Goal: Task Accomplishment & Management: Use online tool/utility

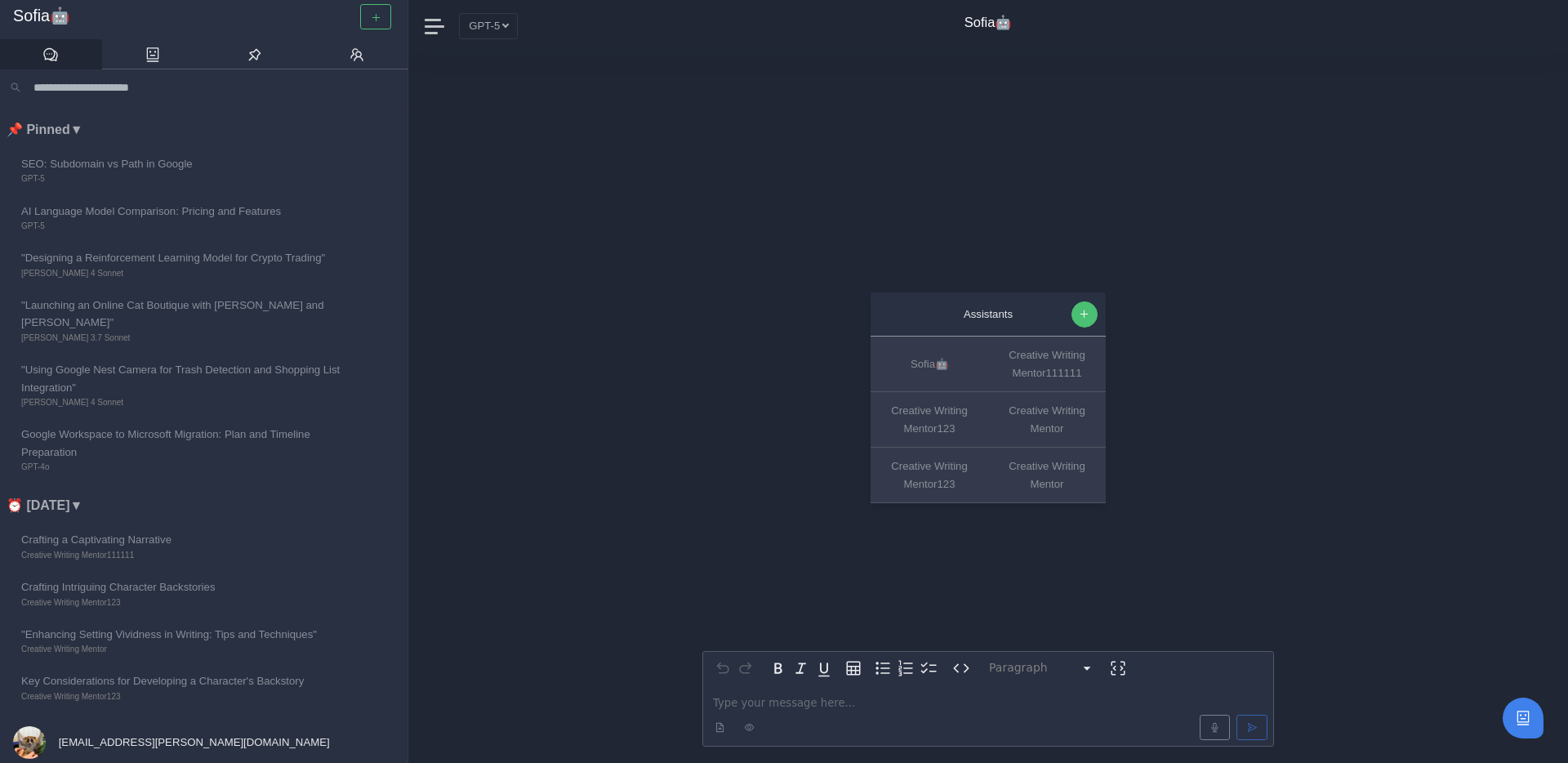
click at [1089, 310] on icon "button" at bounding box center [1084, 313] width 10 height 10
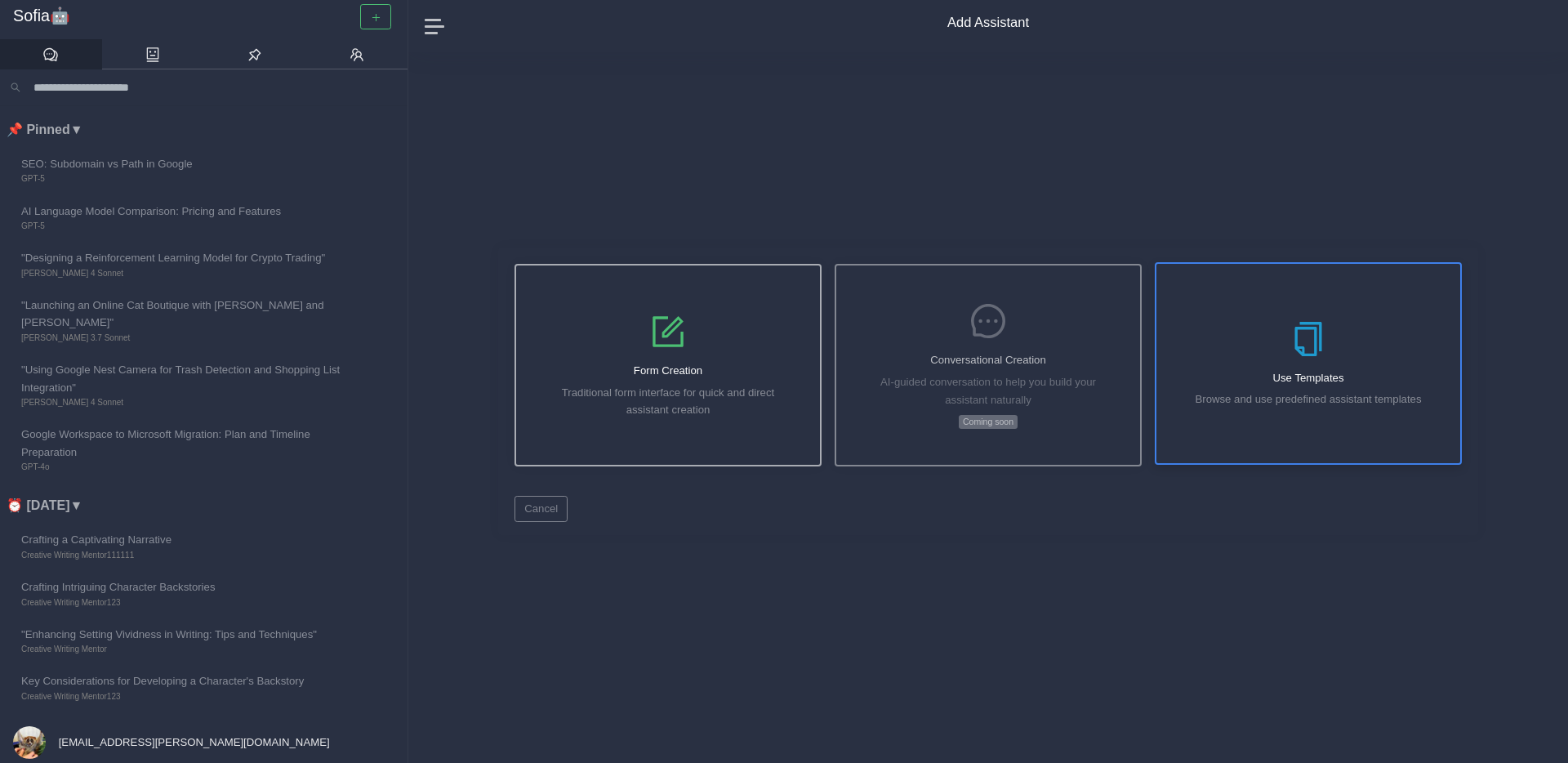
click at [1332, 340] on div "Use Templates Browse and use predefined assistant templates" at bounding box center [1309, 363] width 304 height 199
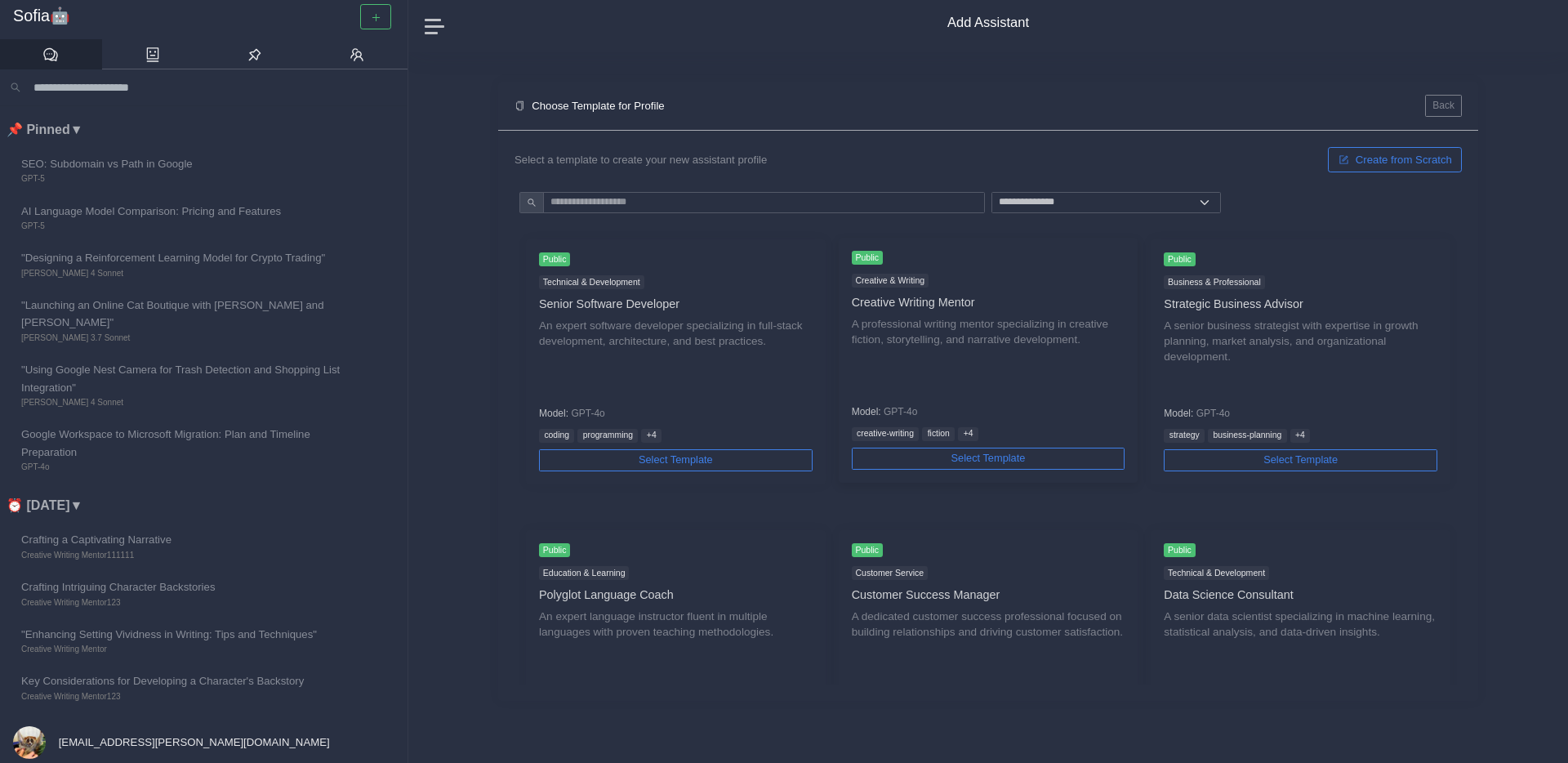
click at [1005, 360] on p "A professional writing mentor specializing in creative fiction, storytelling, a…" at bounding box center [988, 353] width 273 height 74
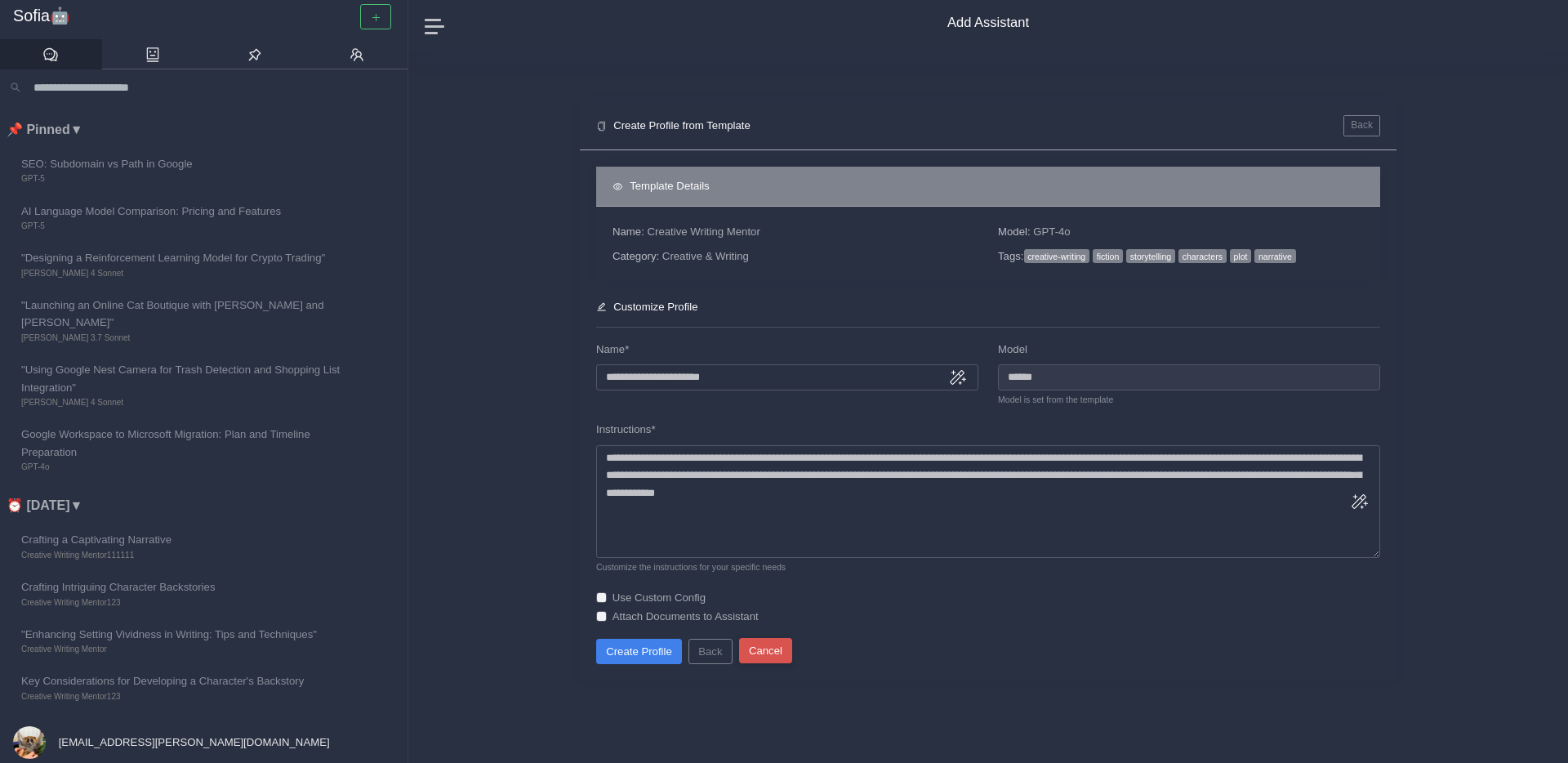
click at [771, 646] on button "Cancel" at bounding box center [765, 650] width 53 height 25
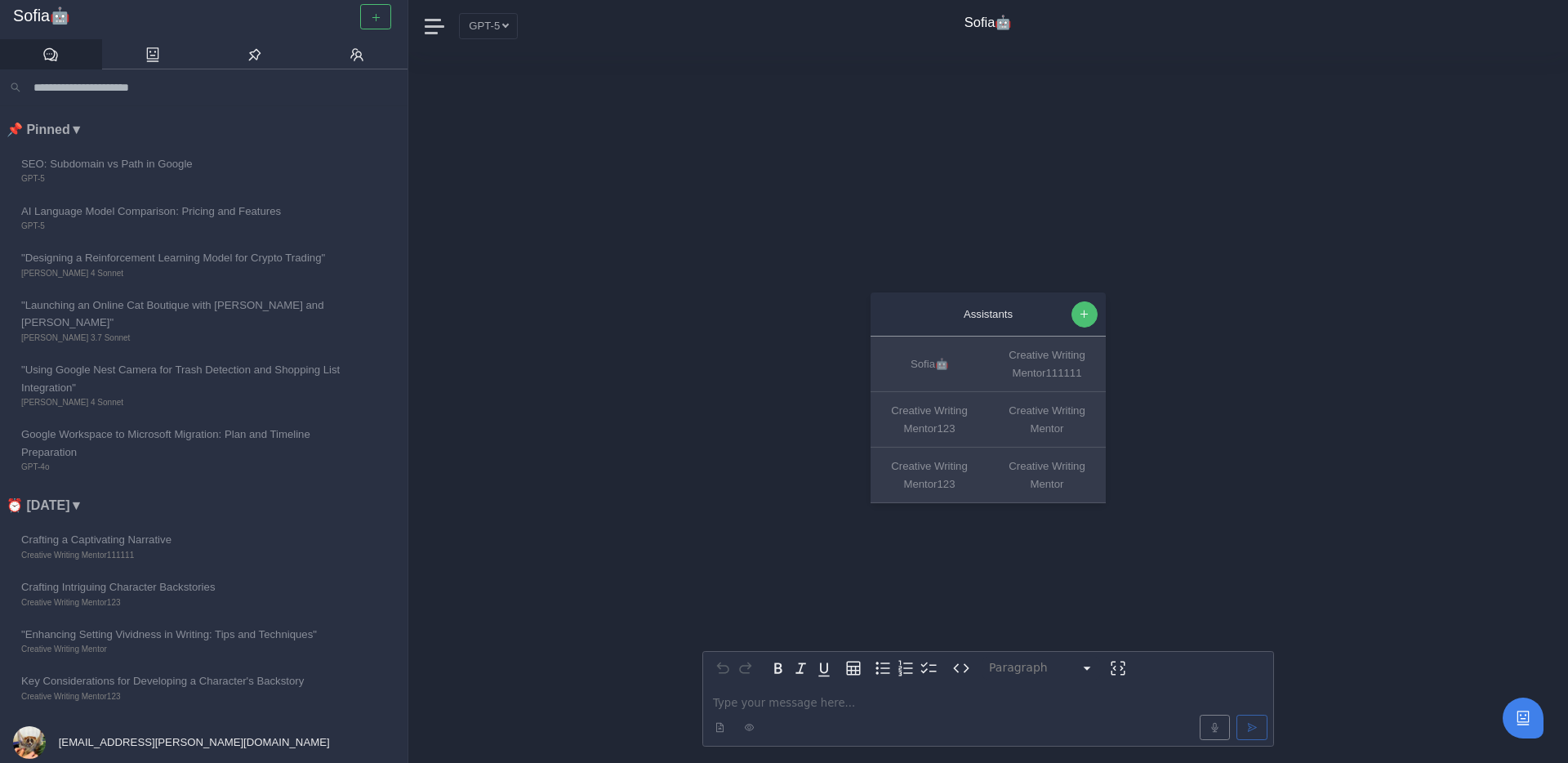
click at [1085, 310] on icon "button" at bounding box center [1084, 313] width 10 height 10
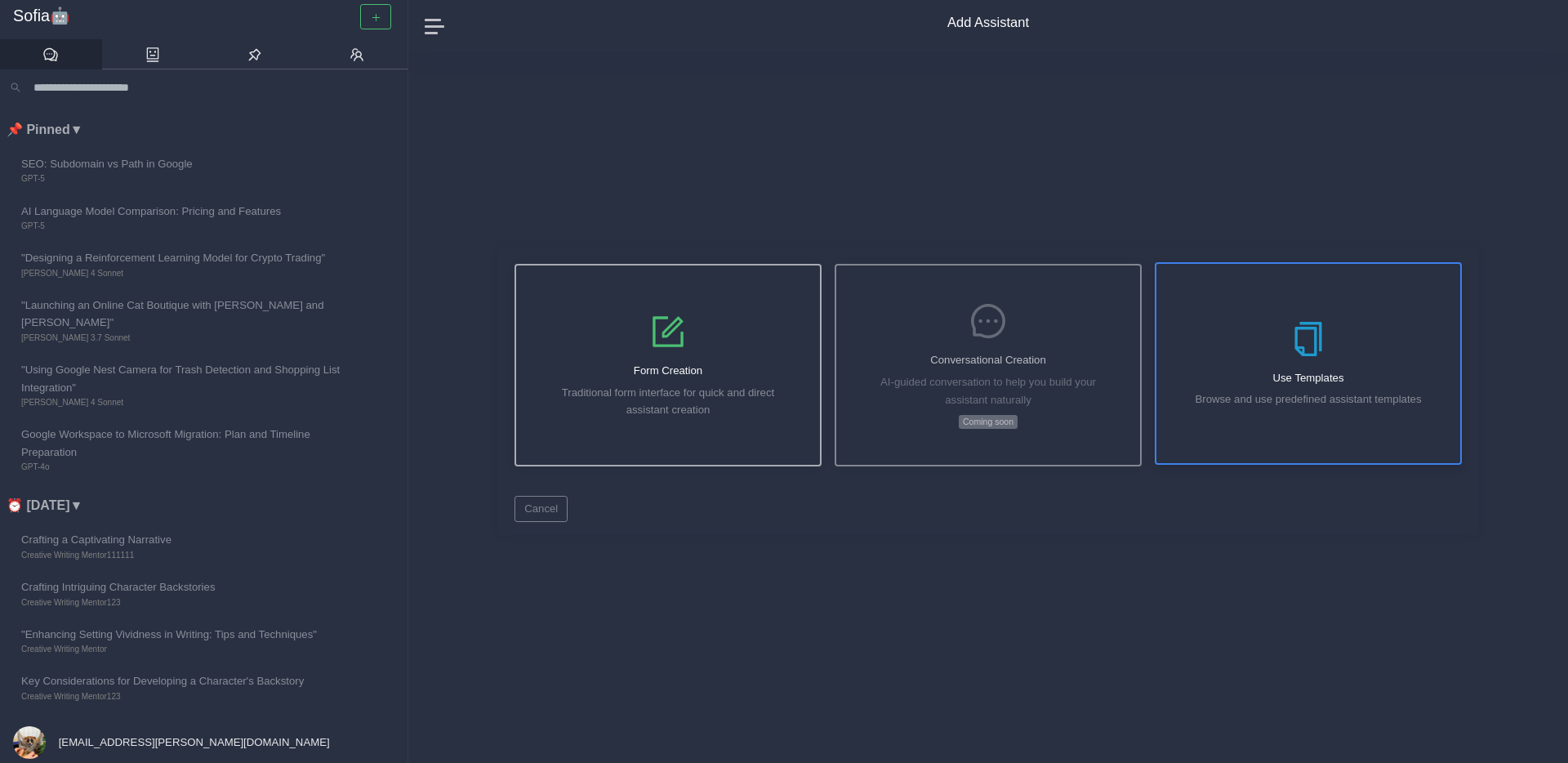
click at [1269, 363] on div "Use Templates Browse and use predefined assistant templates" at bounding box center [1309, 363] width 304 height 199
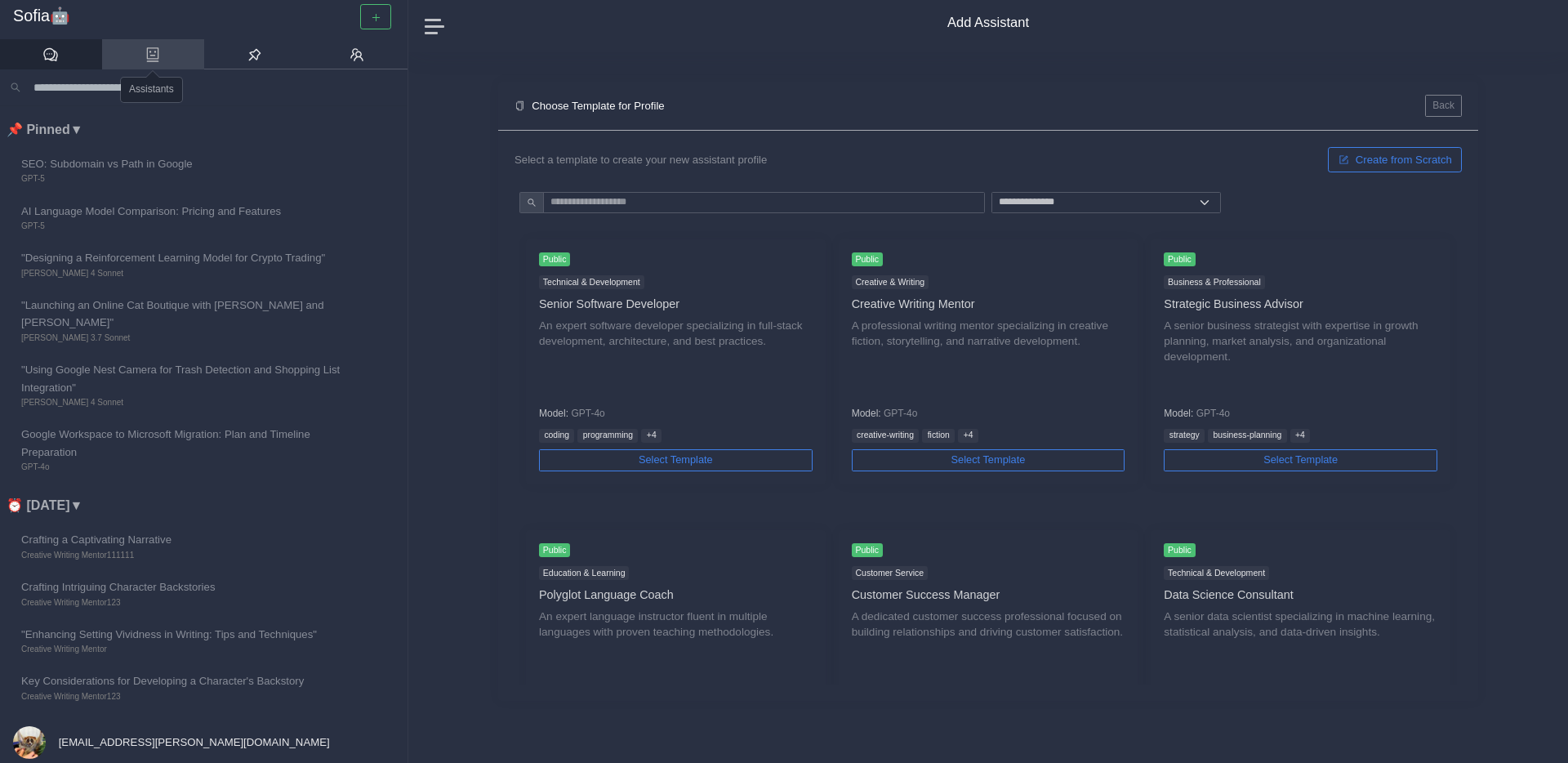
click at [164, 57] on link at bounding box center [153, 55] width 102 height 31
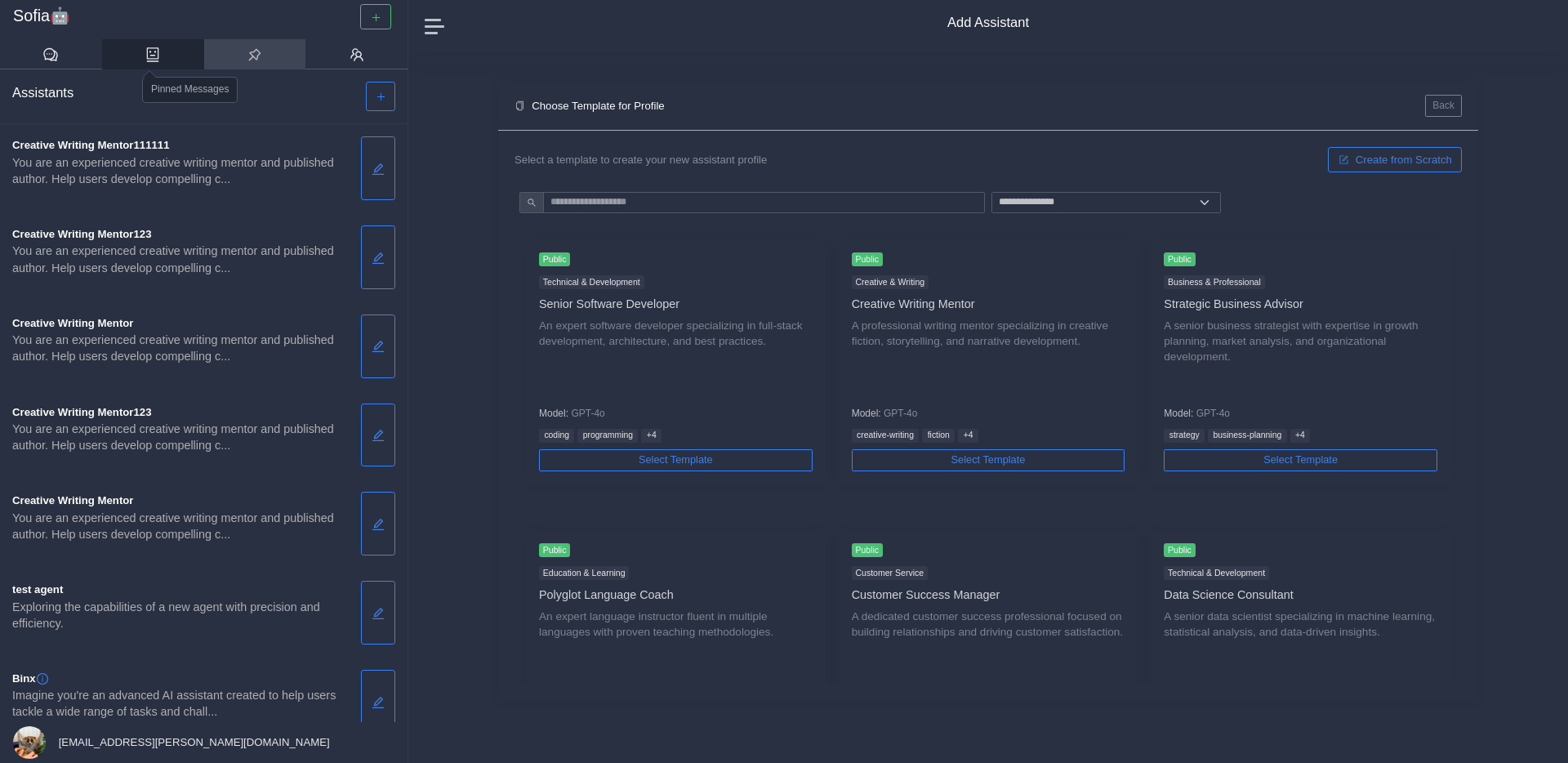
click at [258, 67] on link at bounding box center [255, 55] width 102 height 31
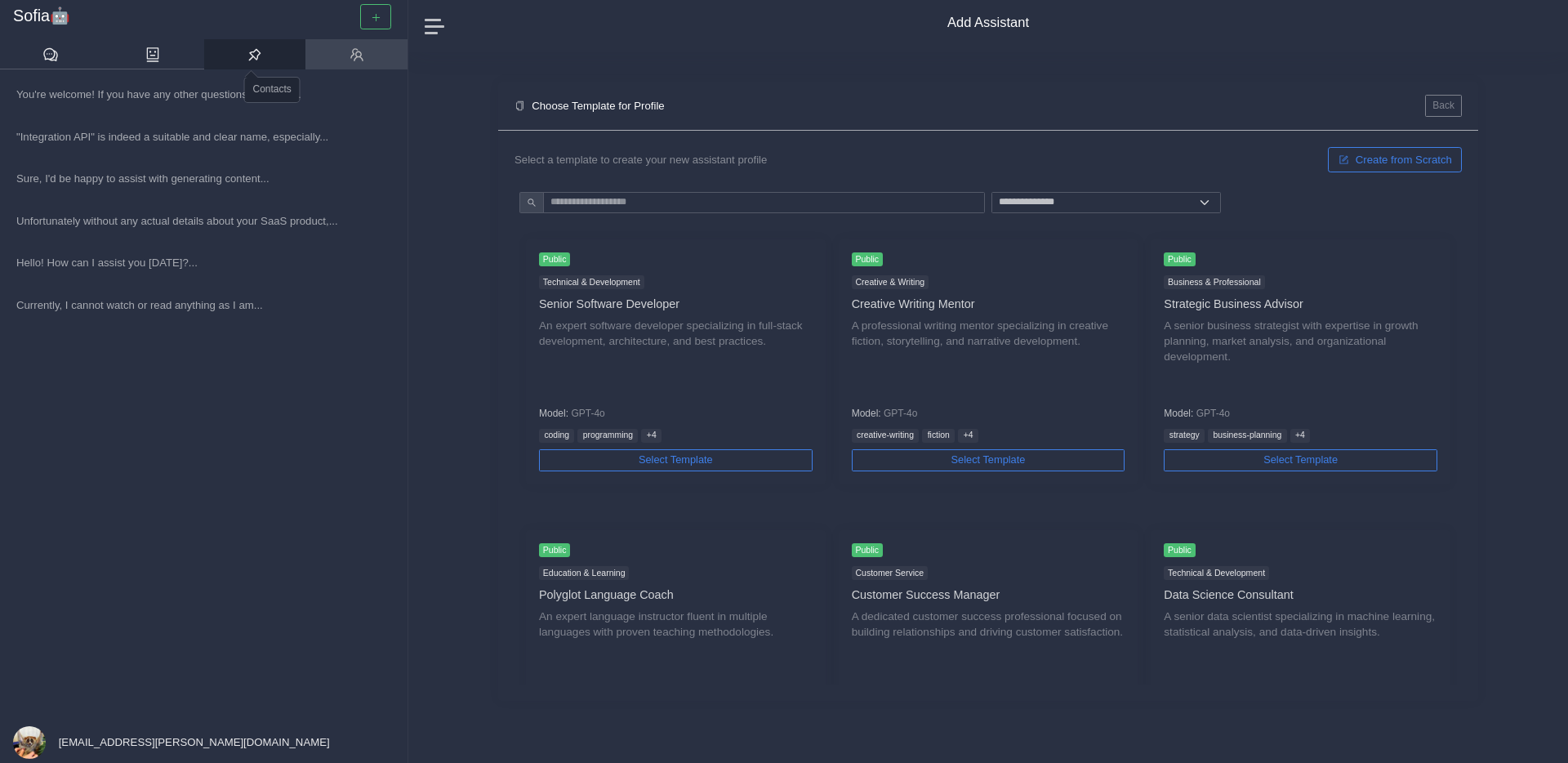
click at [354, 59] on icon at bounding box center [358, 55] width 17 height 17
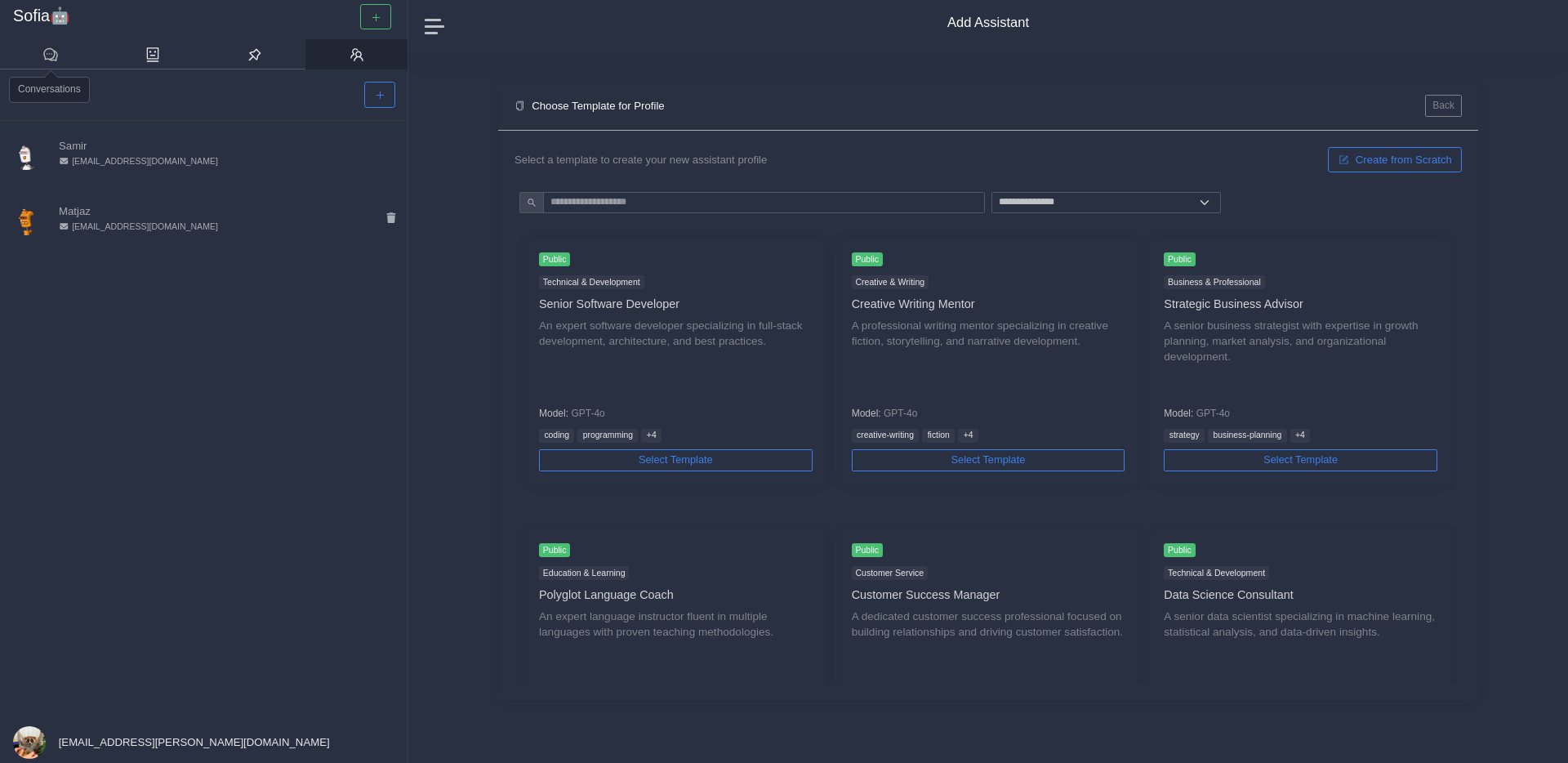
drag, startPoint x: 56, startPoint y: 57, endPoint x: 364, endPoint y: 211, distance: 344.4
click at [44, 47] on icon at bounding box center [51, 55] width 17 height 17
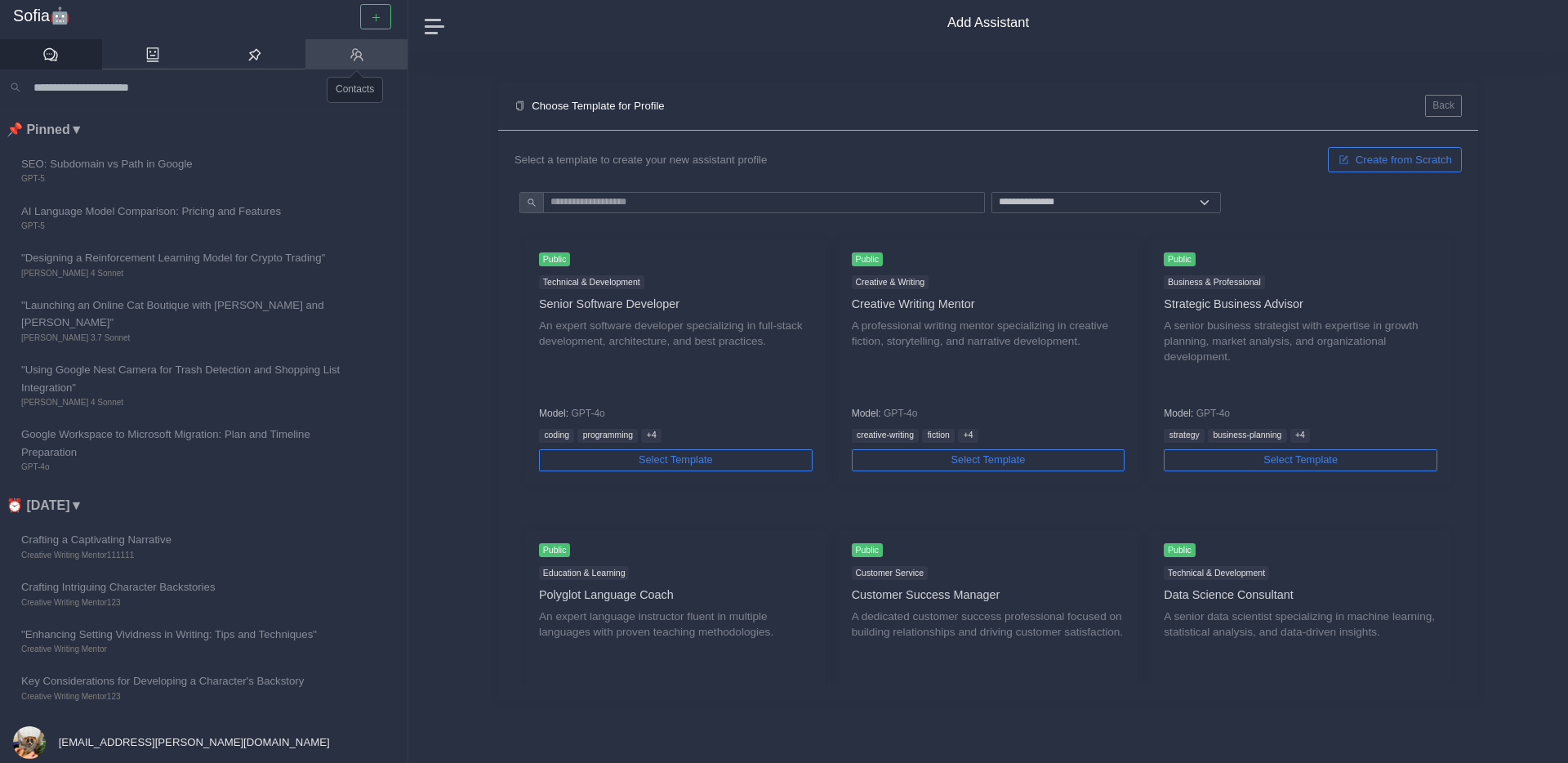
click at [350, 48] on icon at bounding box center [358, 55] width 17 height 17
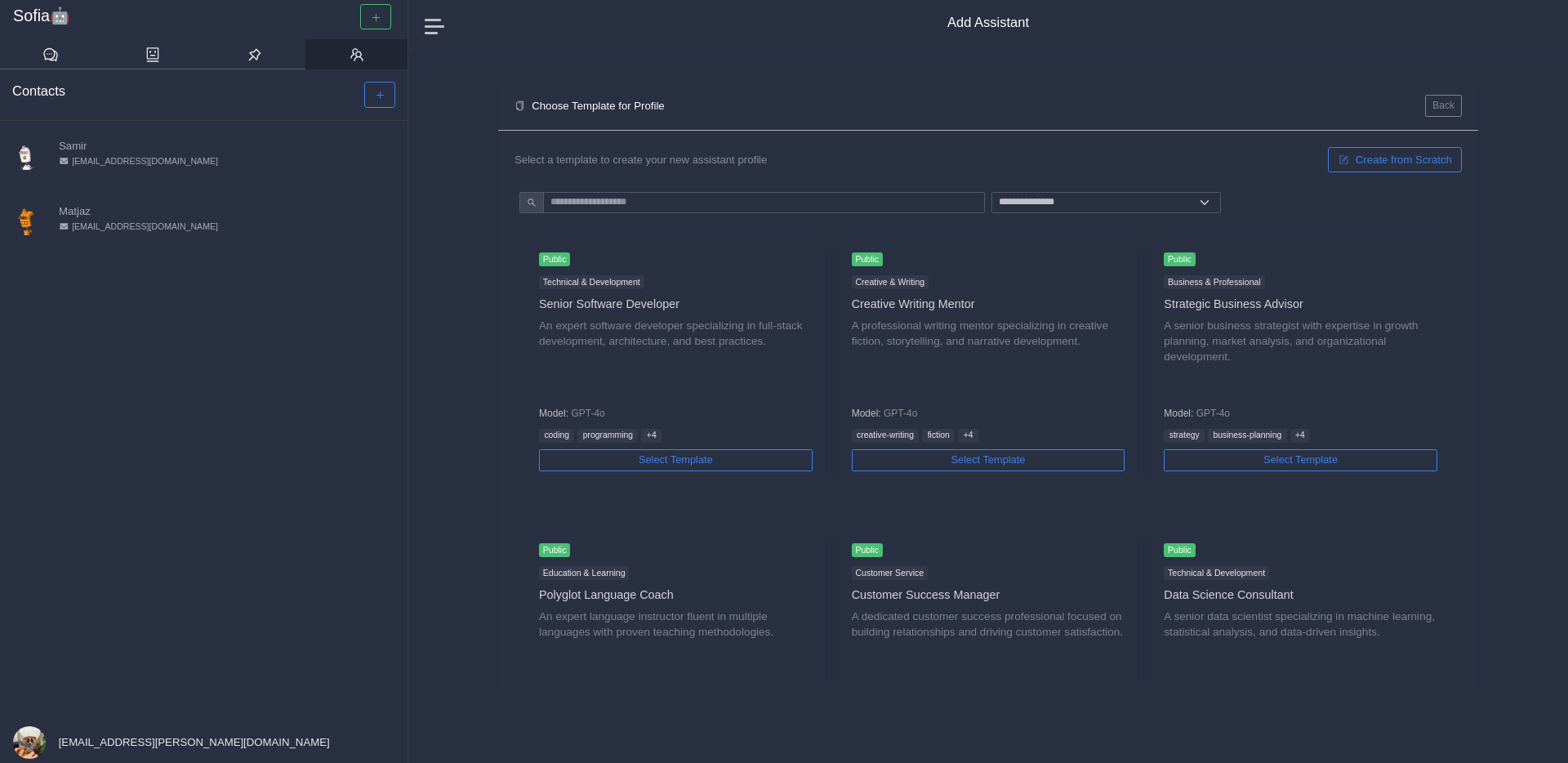
click at [685, 93] on div "Choose Template for Profile Back" at bounding box center [988, 106] width 980 height 48
